Goal: Task Accomplishment & Management: Manage account settings

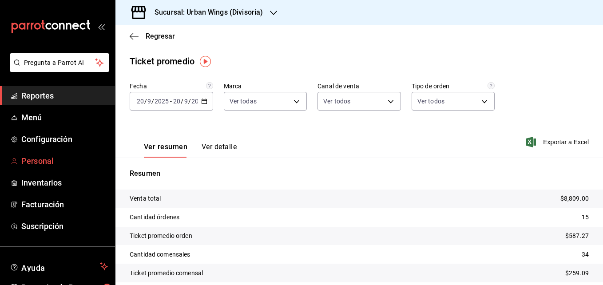
click at [52, 159] on span "Personal" at bounding box center [64, 161] width 87 height 12
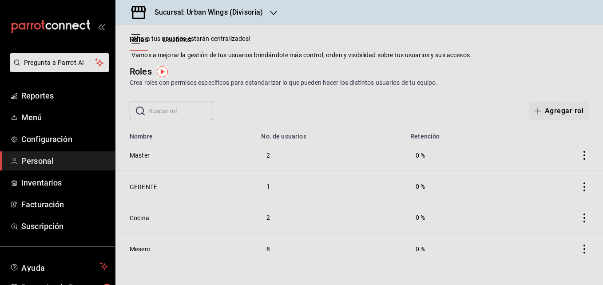
click at [400, 67] on div "Roles Crea roles con permisos específicos para estandarizar lo que pueden hacer…" at bounding box center [359, 76] width 488 height 23
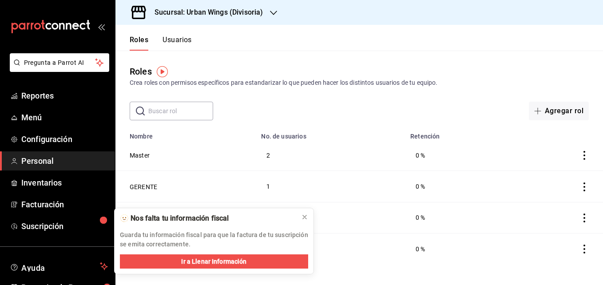
click at [581, 187] on icon "actions" at bounding box center [584, 187] width 9 height 9
click at [177, 41] on div at bounding box center [301, 142] width 603 height 285
click at [180, 39] on button "Usuarios" at bounding box center [177, 43] width 29 height 15
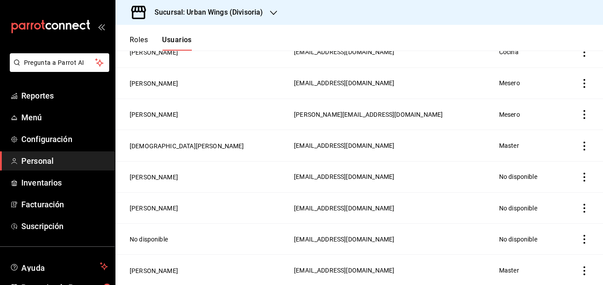
scroll to position [378, 0]
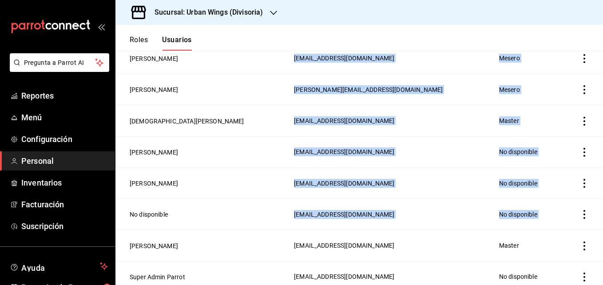
click at [597, 194] on div "Roles Usuarios Usuarios Crea miembros de tu equipo para asignarles roles y gest…" at bounding box center [359, 155] width 488 height 260
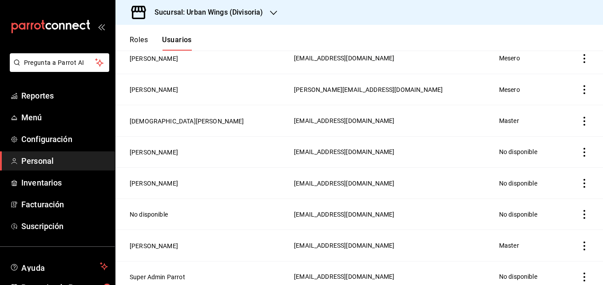
click at [582, 190] on td "employeesTable" at bounding box center [582, 182] width 42 height 31
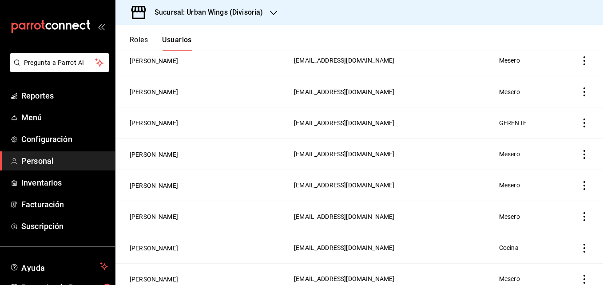
scroll to position [138, 0]
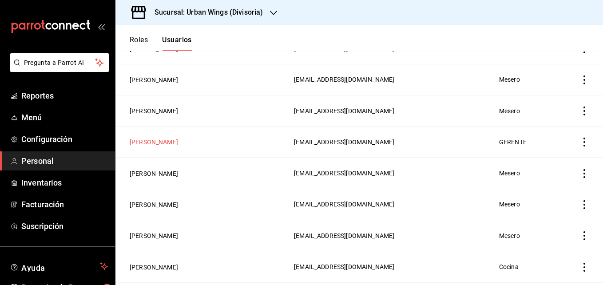
click at [151, 138] on button "[PERSON_NAME]" at bounding box center [154, 142] width 48 height 9
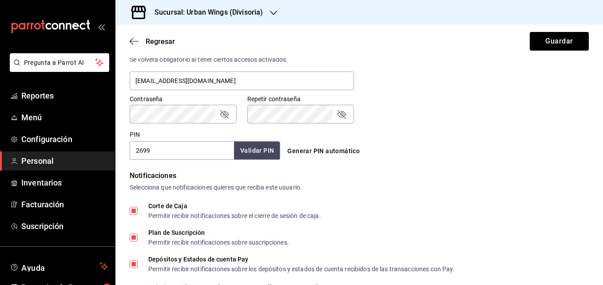
scroll to position [345, 0]
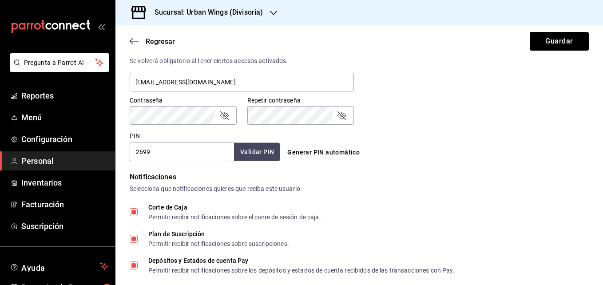
click at [417, 150] on div "Generar PIN automático" at bounding box center [359, 152] width 151 height 16
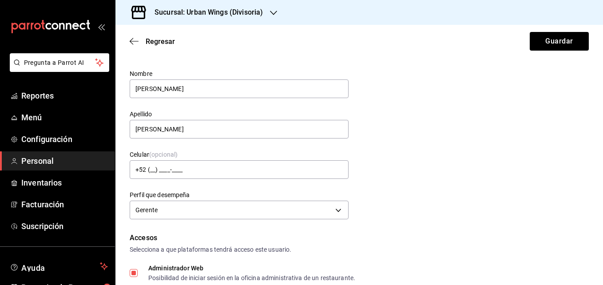
scroll to position [0, 0]
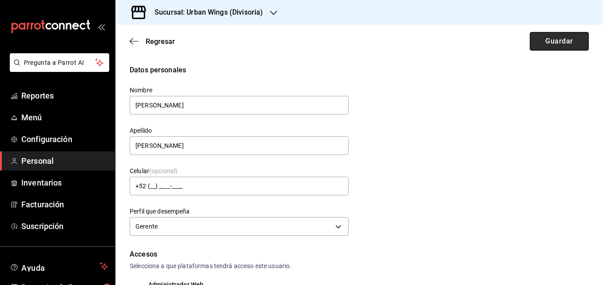
click at [551, 41] on button "Guardar" at bounding box center [559, 41] width 59 height 19
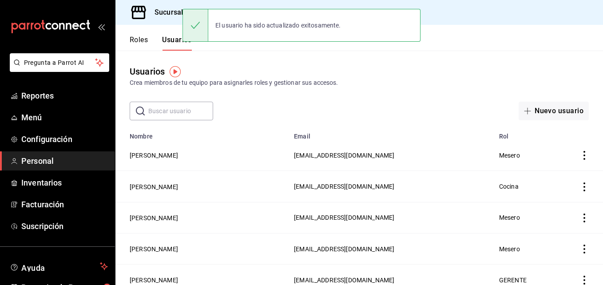
click at [141, 41] on button "Roles" at bounding box center [139, 43] width 18 height 15
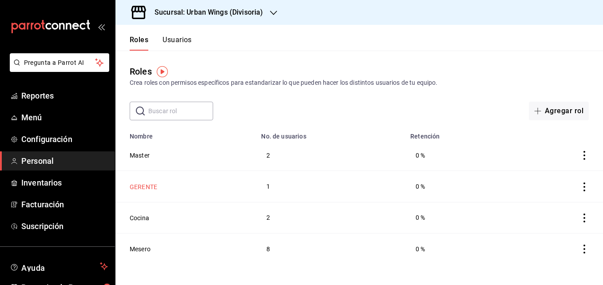
click at [147, 190] on button "GERENTE" at bounding box center [144, 187] width 28 height 9
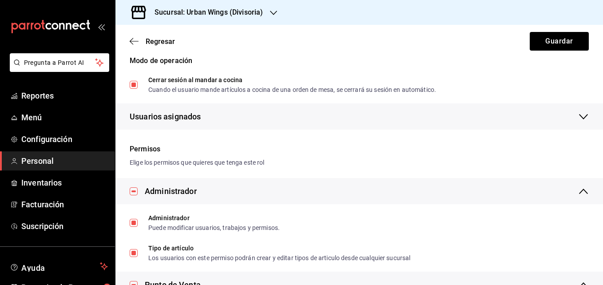
scroll to position [117, 0]
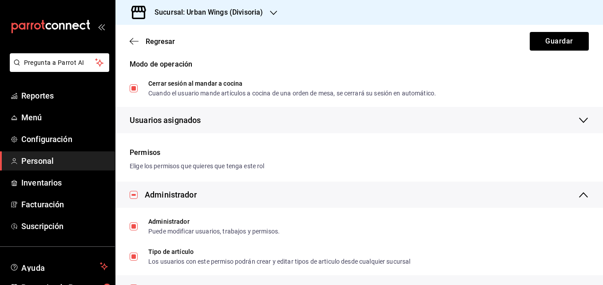
click at [137, 87] on input "Cerrar sesión al mandar a cocina Cuando el usuario mande artículos a cocina de …" at bounding box center [134, 88] width 8 height 8
checkbox input "false"
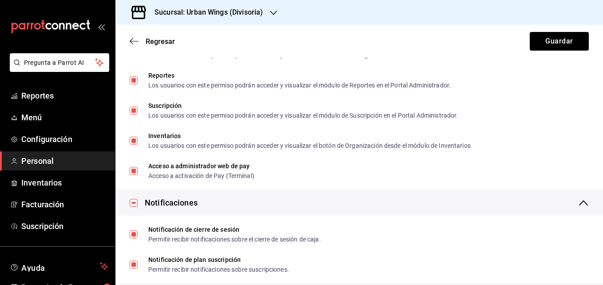
scroll to position [1653, 0]
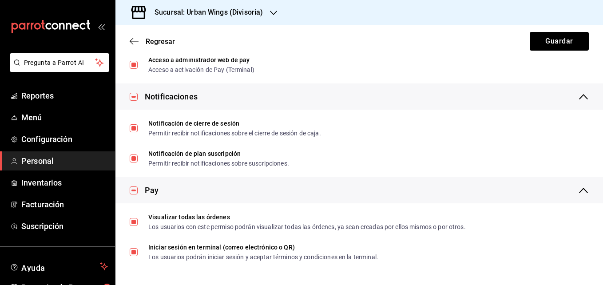
click at [580, 94] on icon at bounding box center [583, 96] width 11 height 11
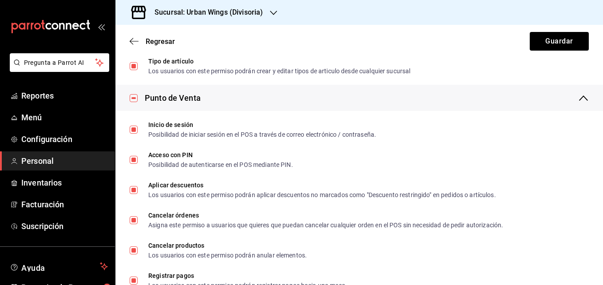
scroll to position [280, 0]
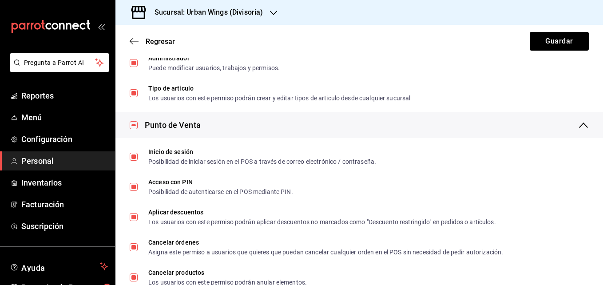
click at [559, 30] on div "Regresar Guardar" at bounding box center [359, 41] width 488 height 33
click at [555, 45] on button "Guardar" at bounding box center [559, 41] width 59 height 19
